Goal: Find specific page/section: Find specific page/section

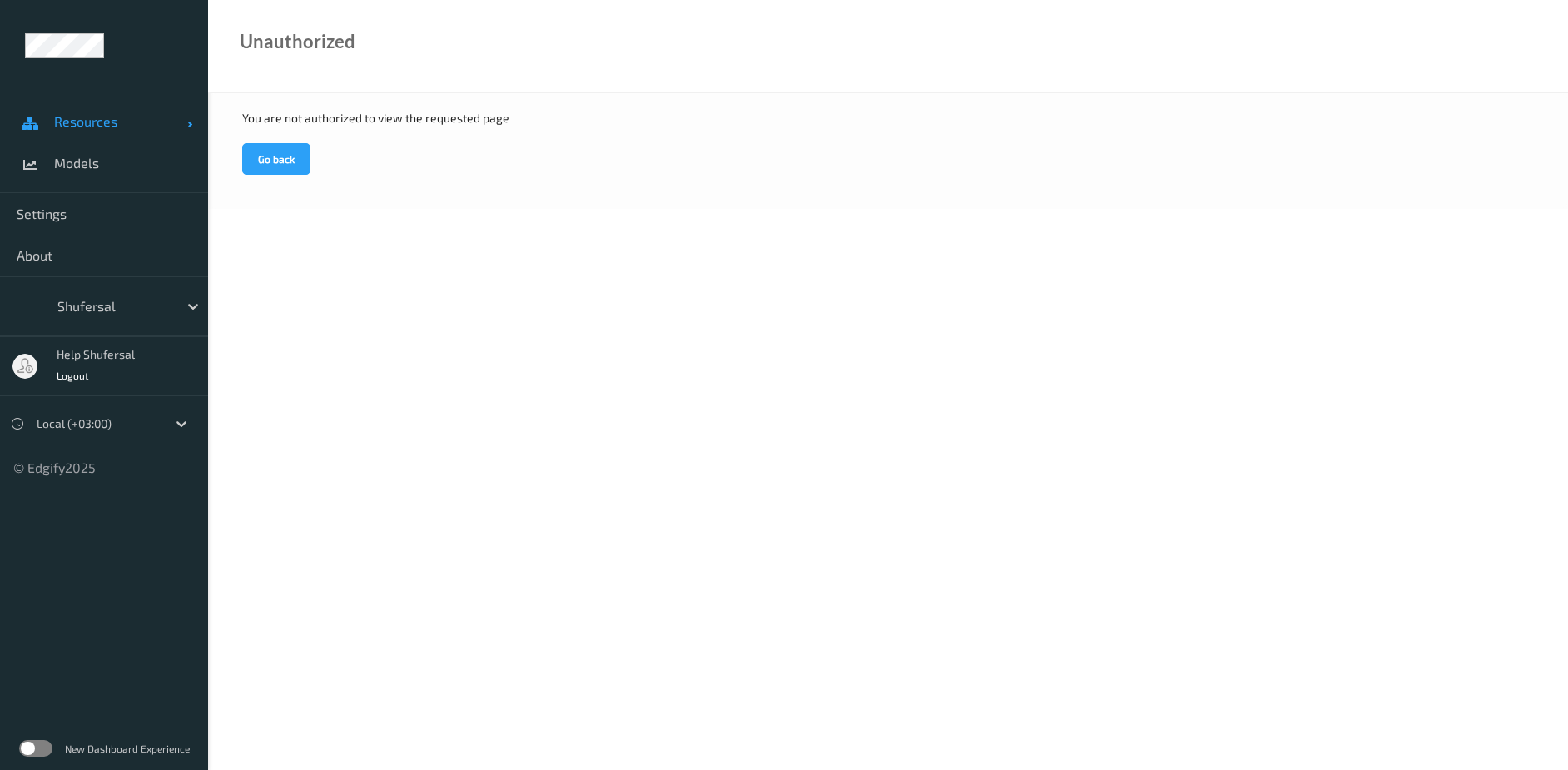
click at [86, 126] on span "Resources" at bounding box center [120, 121] width 133 height 17
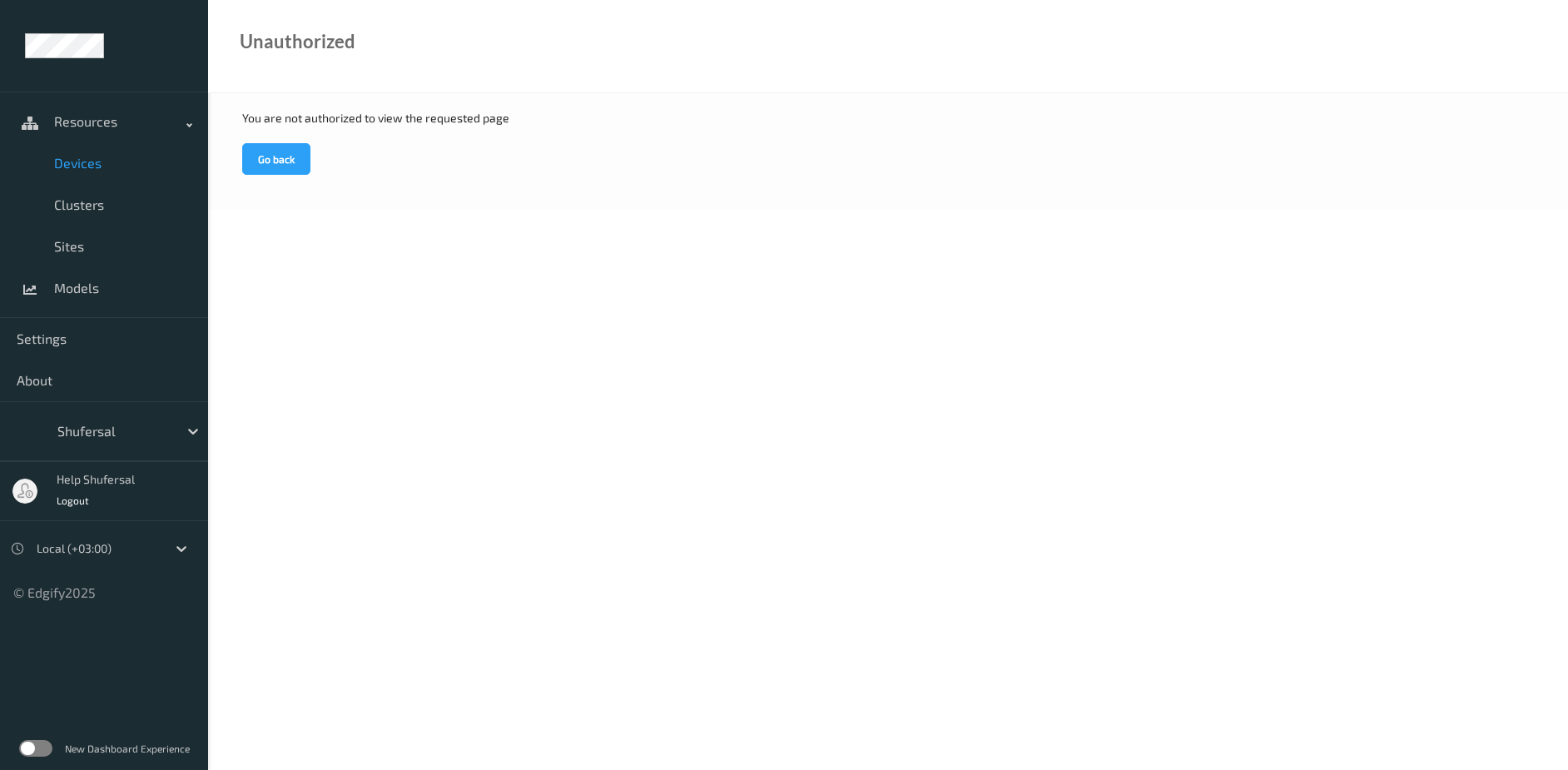
click at [84, 158] on span "Devices" at bounding box center [122, 163] width 137 height 17
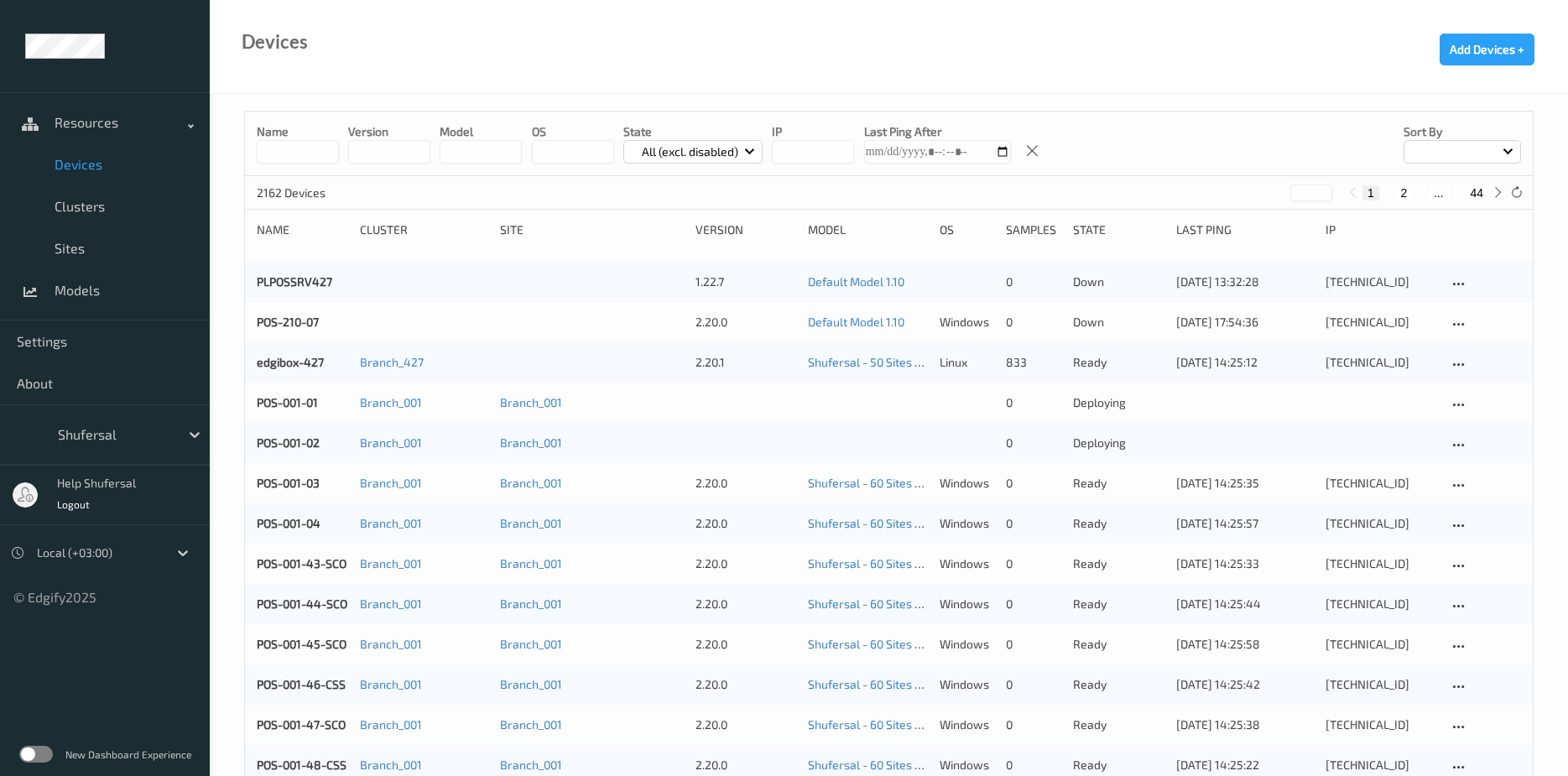
click at [277, 155] on input at bounding box center [298, 152] width 82 height 23
type input "*"
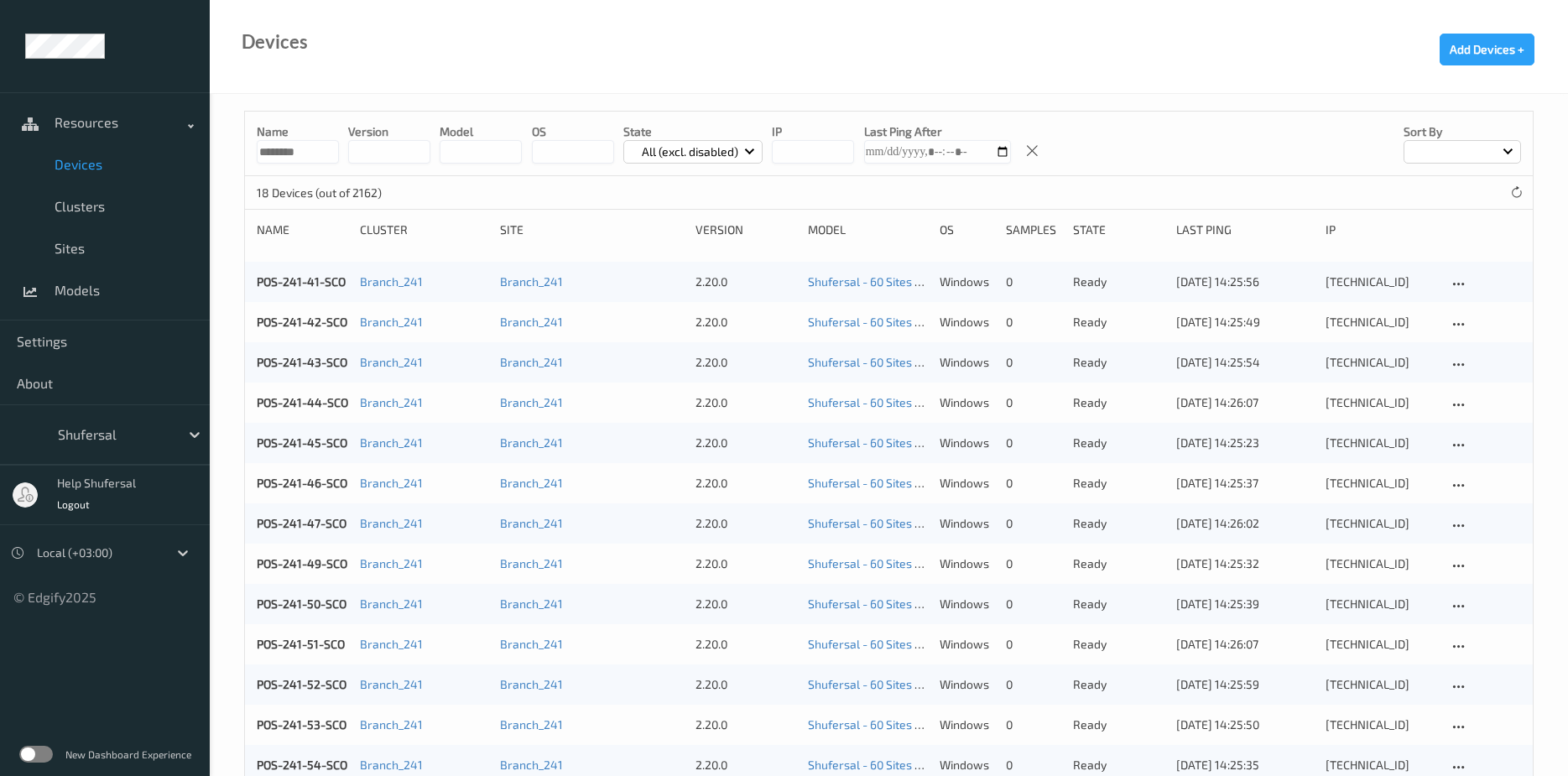
type input "**********"
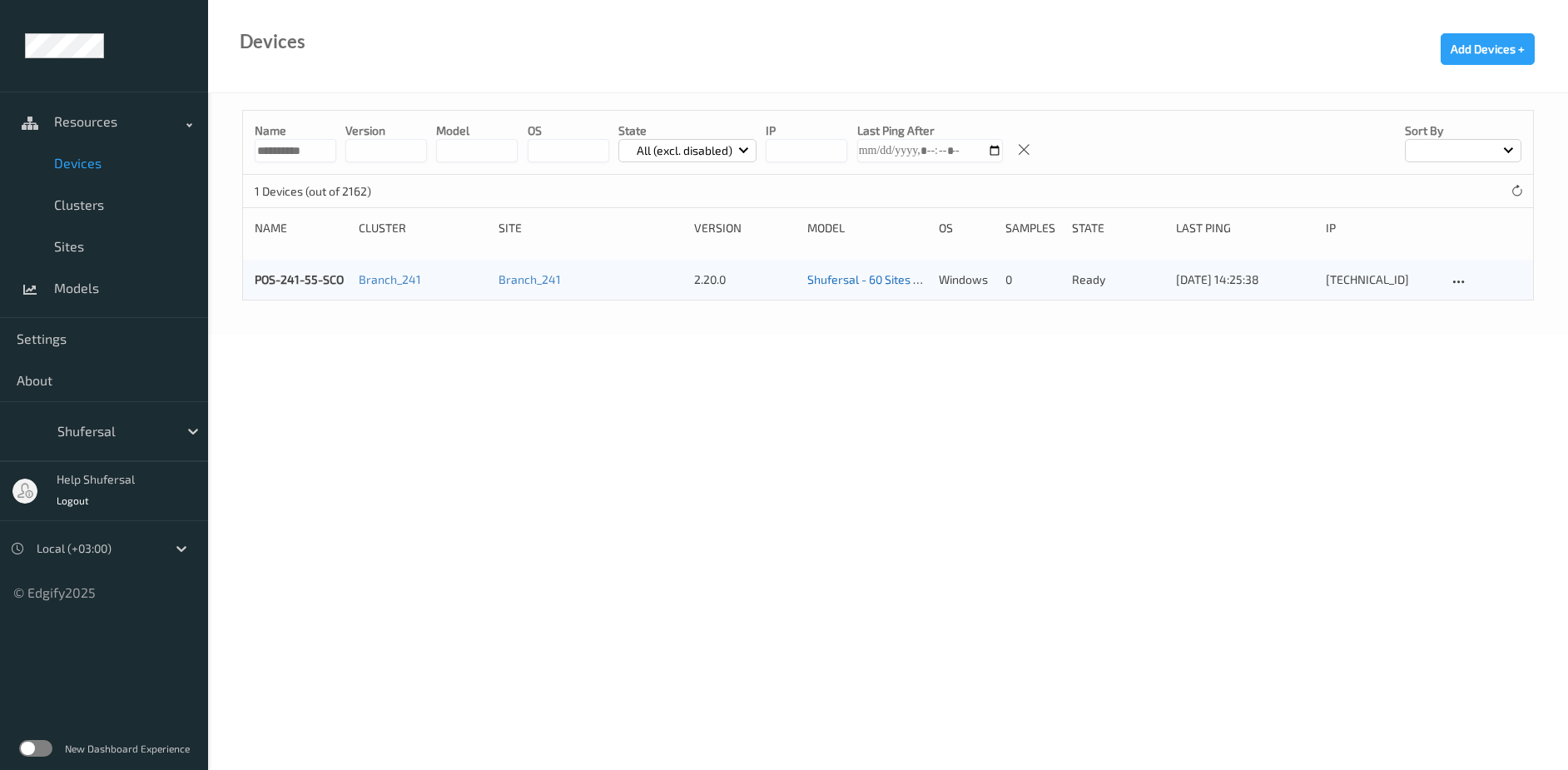
click at [901, 282] on link "Shufersal - 60 Sites Training - Batch 55 scales + SCO [DATE] 19:30 [DATE] 19:30…" at bounding box center [1040, 280] width 466 height 14
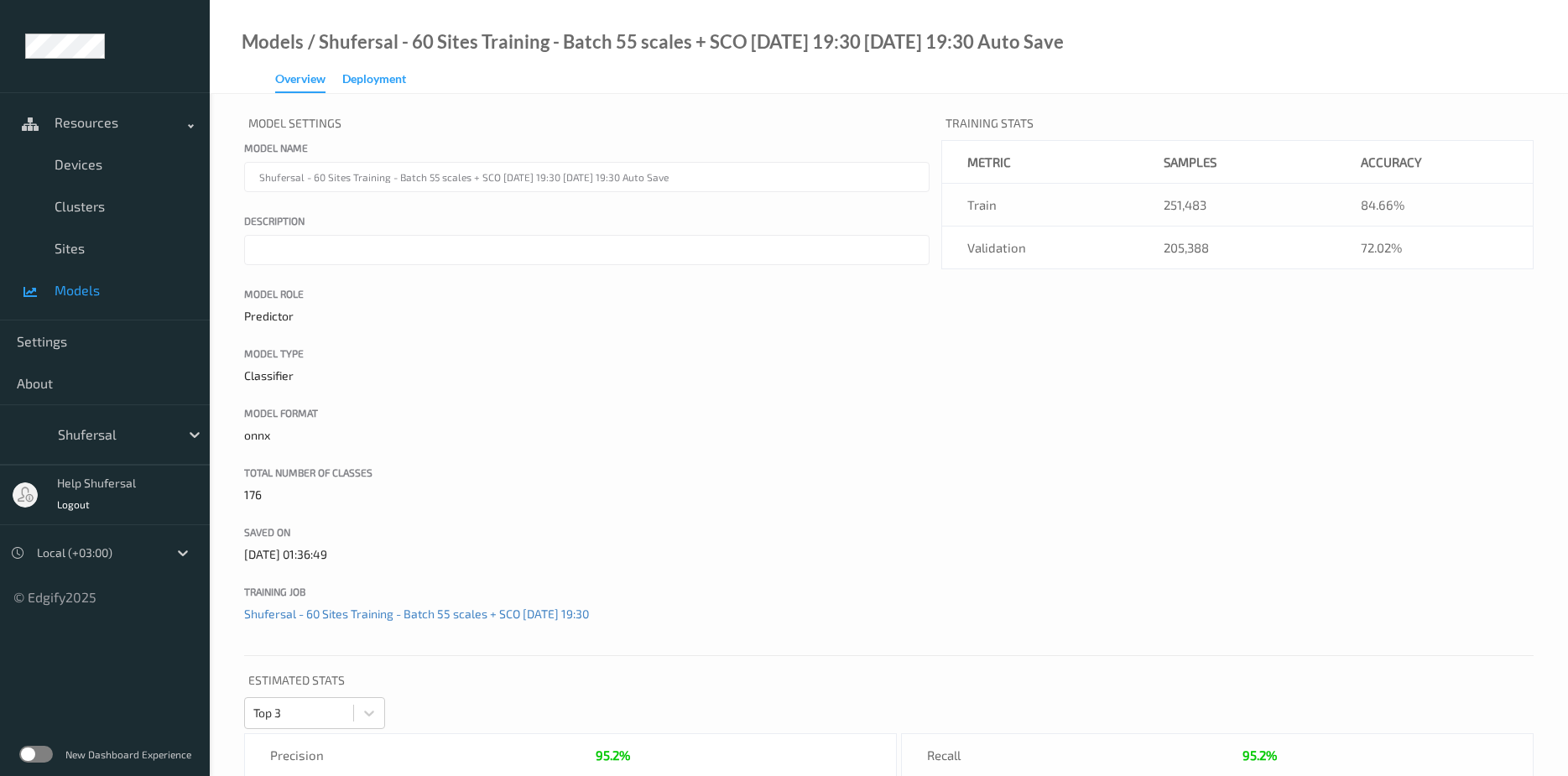
click at [392, 74] on div "Deployment" at bounding box center [374, 81] width 63 height 21
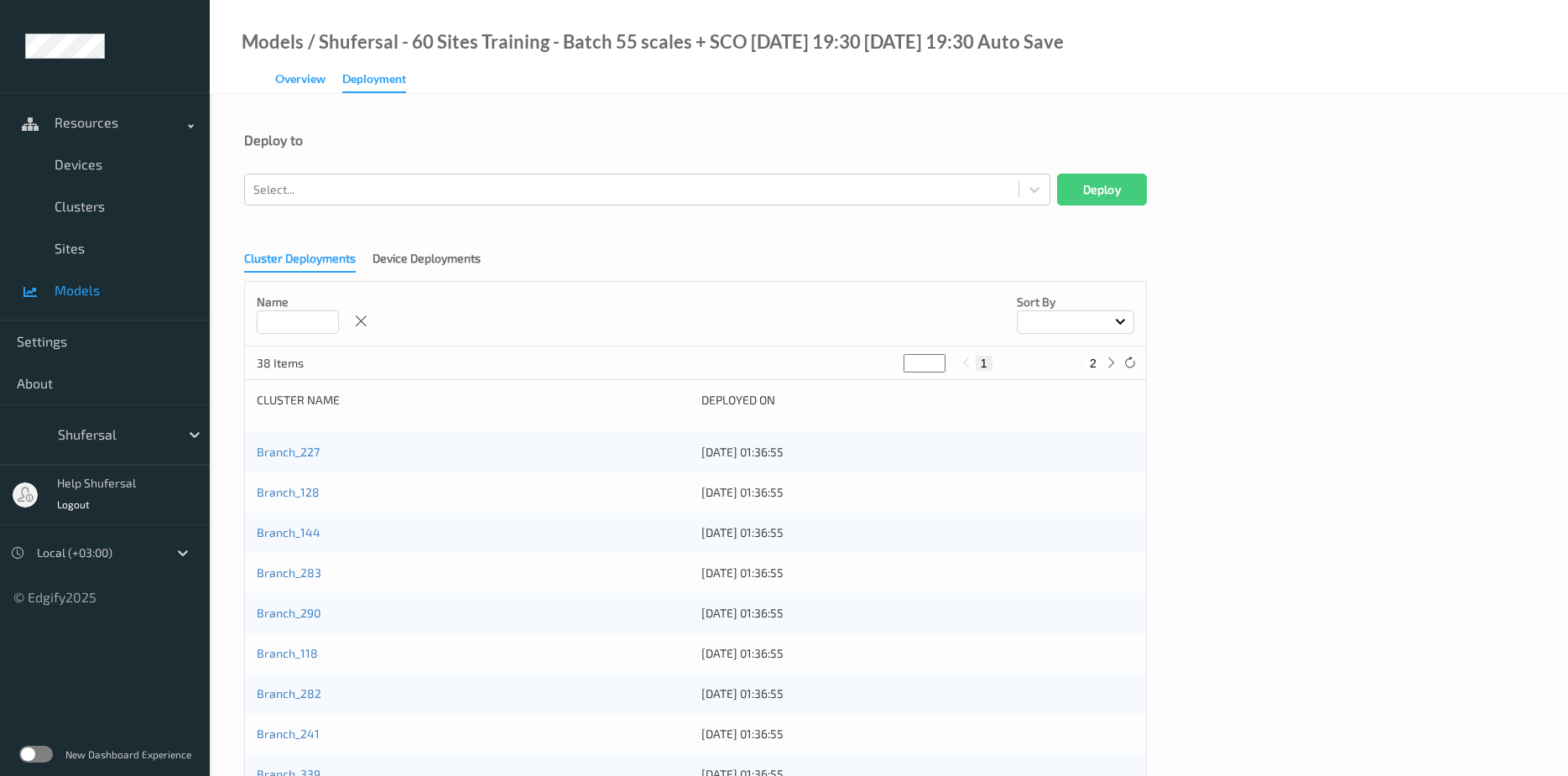
click at [302, 87] on div "Overview" at bounding box center [300, 81] width 50 height 21
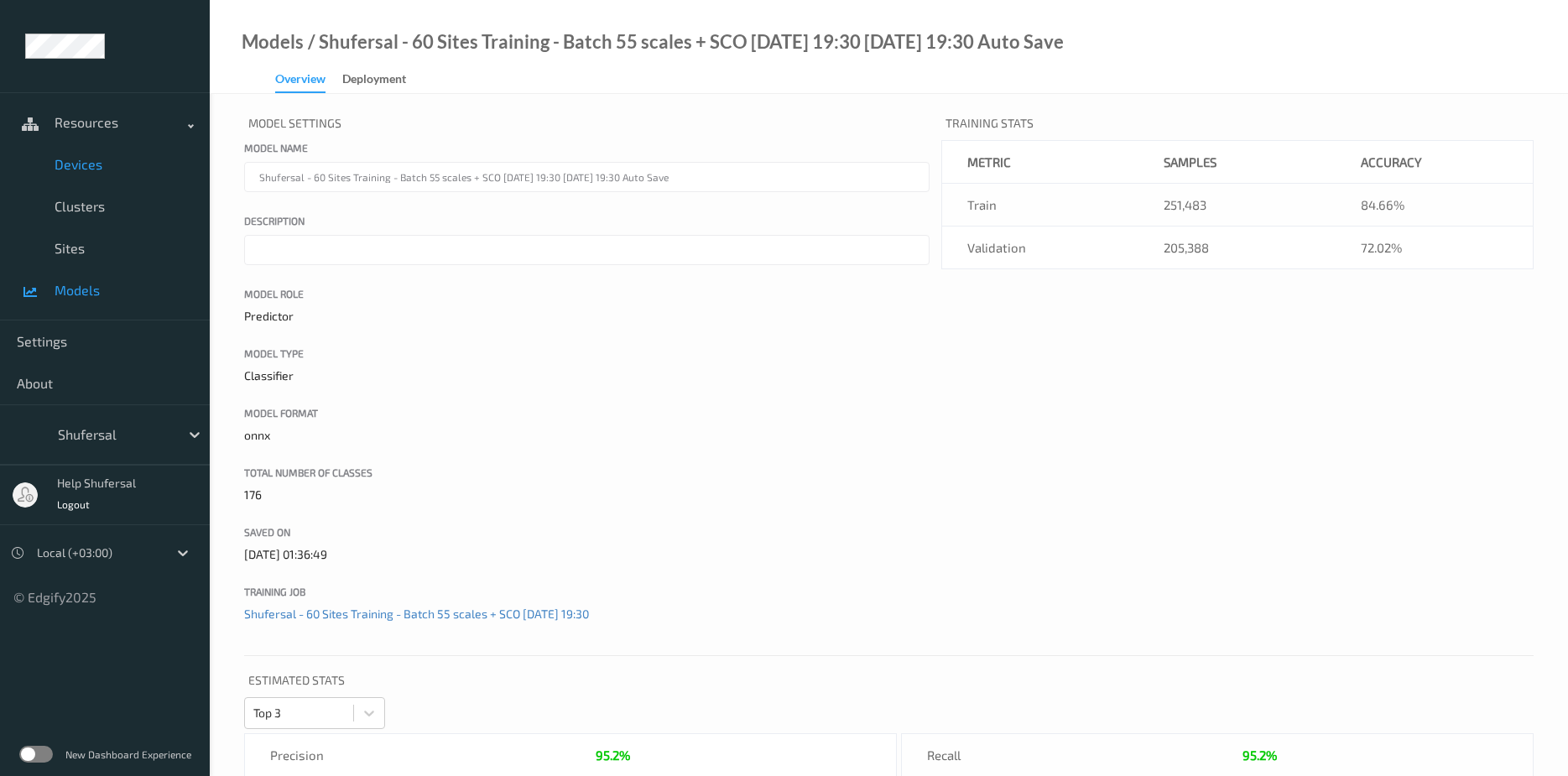
click at [111, 155] on link "Devices" at bounding box center [104, 164] width 210 height 42
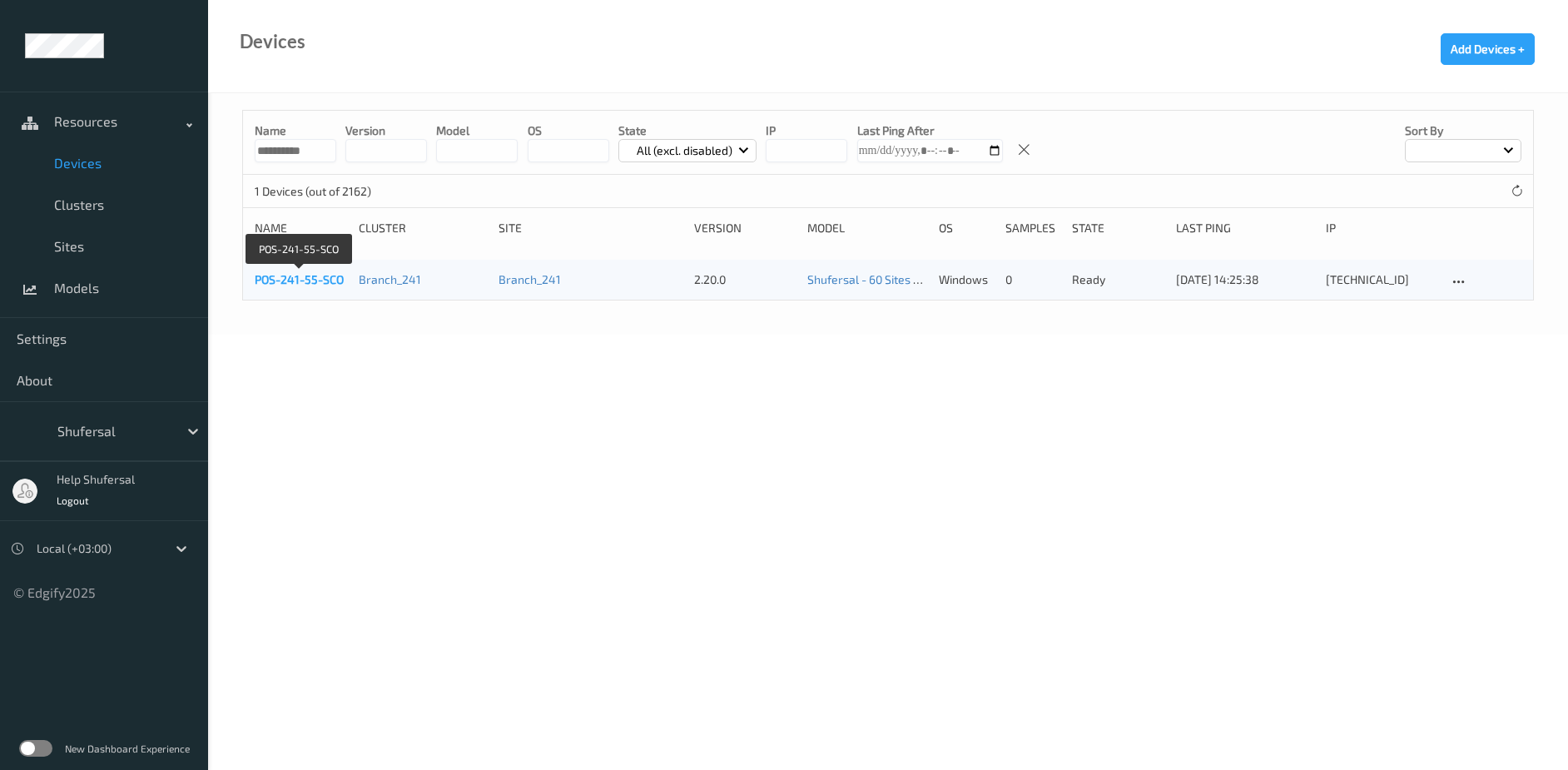
click at [310, 274] on link "POS-241-55-SCO" at bounding box center [299, 280] width 89 height 14
